Goal: Task Accomplishment & Management: Manage account settings

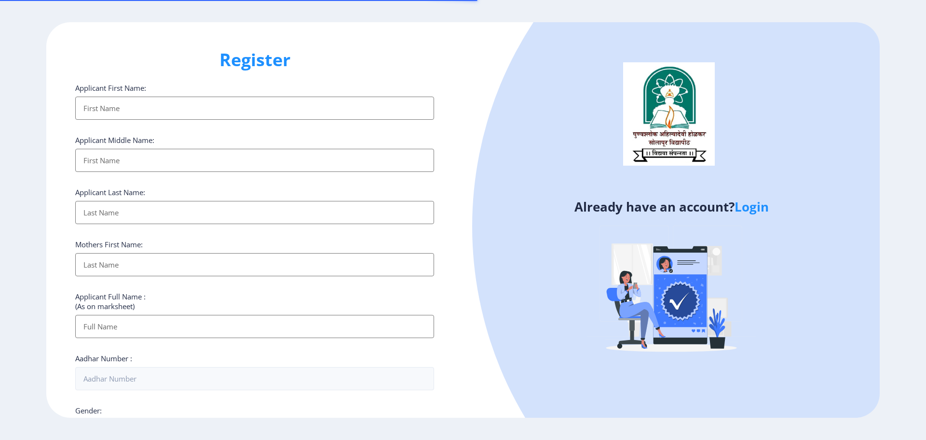
select select
click at [765, 206] on link "Login" at bounding box center [752, 206] width 34 height 17
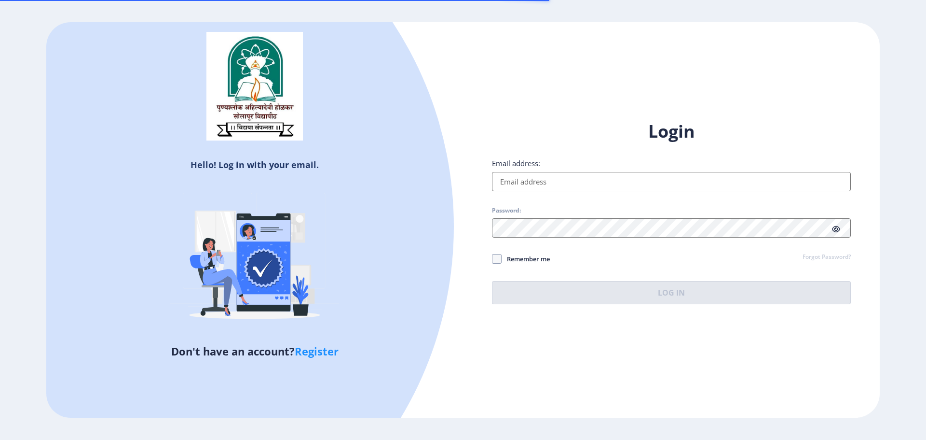
click at [528, 179] on input "Email address:" at bounding box center [671, 181] width 359 height 19
type input "[EMAIL_ADDRESS][DOMAIN_NAME]"
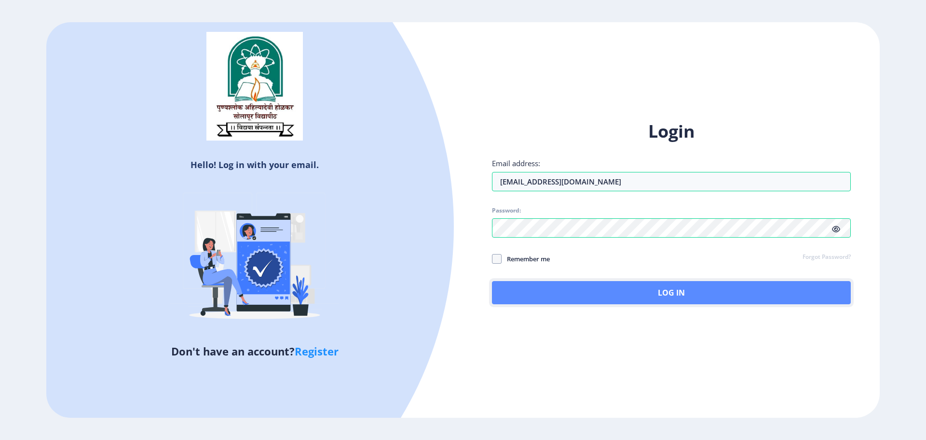
click at [681, 297] on button "Log In" at bounding box center [671, 292] width 359 height 23
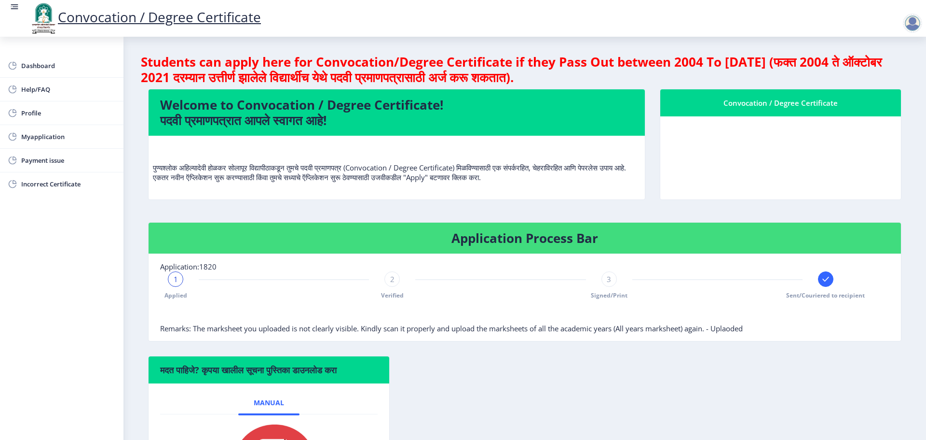
click at [910, 23] on div at bounding box center [912, 23] width 19 height 19
click at [892, 75] on span "Log out" at bounding box center [888, 75] width 62 height 12
